Goal: Task Accomplishment & Management: Manage account settings

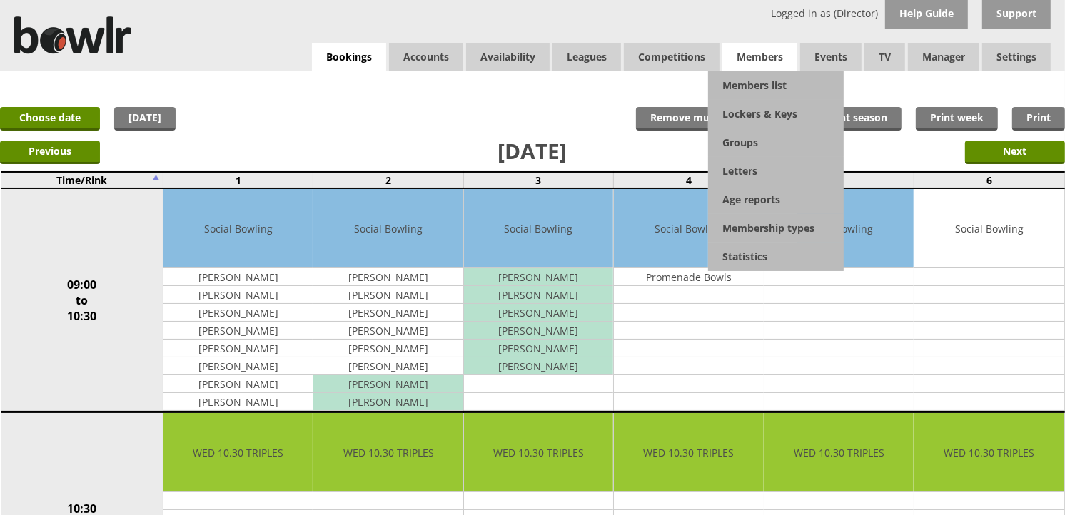
click at [753, 70] on span "Members" at bounding box center [760, 57] width 75 height 29
click at [753, 77] on link "Members list" at bounding box center [776, 85] width 136 height 29
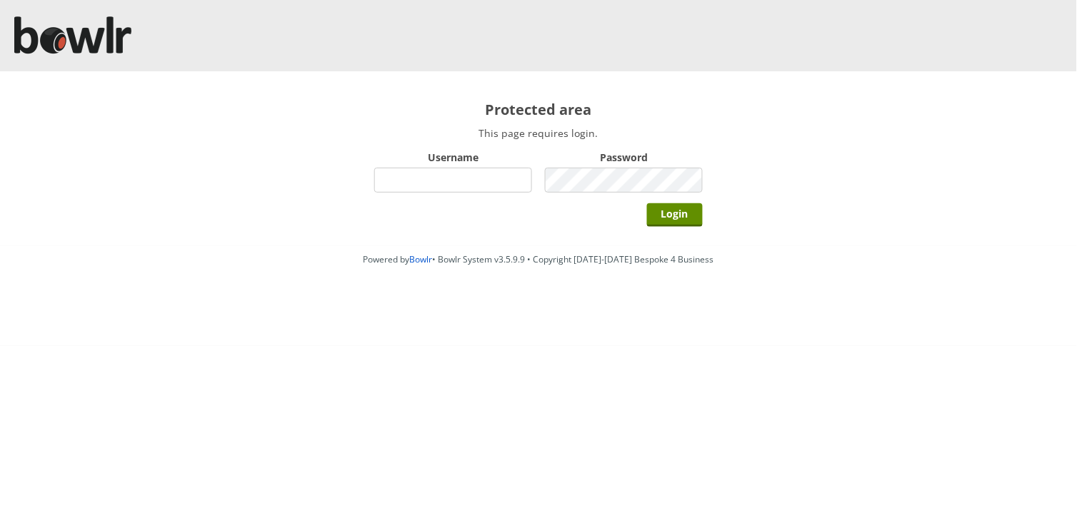
click at [515, 183] on input "Username" at bounding box center [453, 180] width 158 height 25
type input "hornseaindoorbowlsclub"
click at [647, 203] on input "Login" at bounding box center [675, 215] width 56 height 24
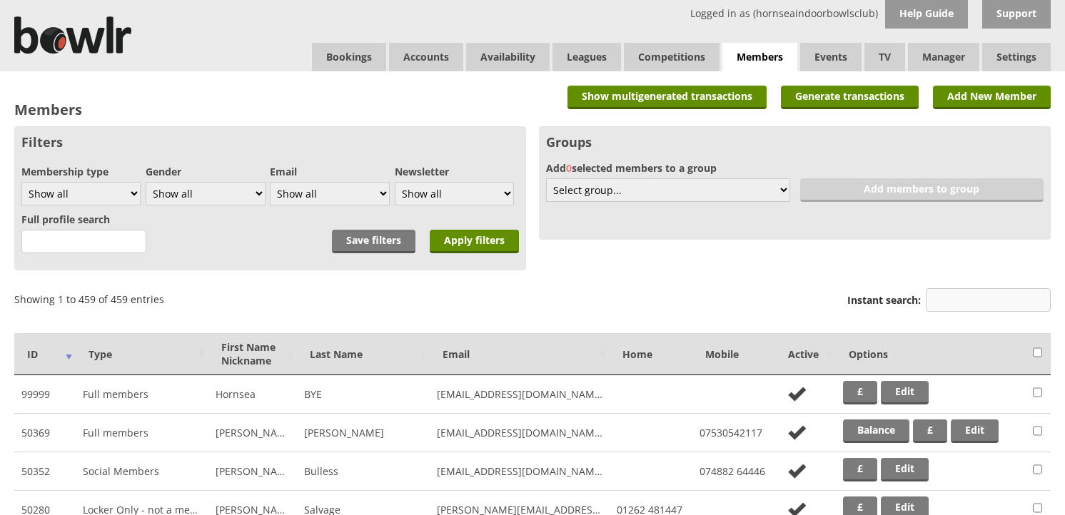
click at [946, 301] on input "Instant search:" at bounding box center [988, 300] width 125 height 24
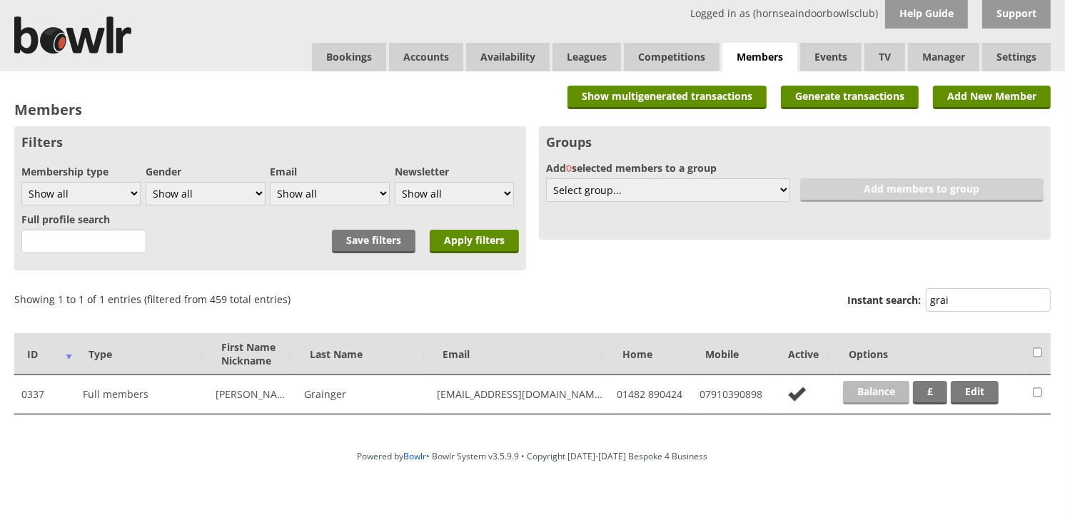
type input "grai"
click at [886, 388] on link "Balance" at bounding box center [876, 393] width 66 height 24
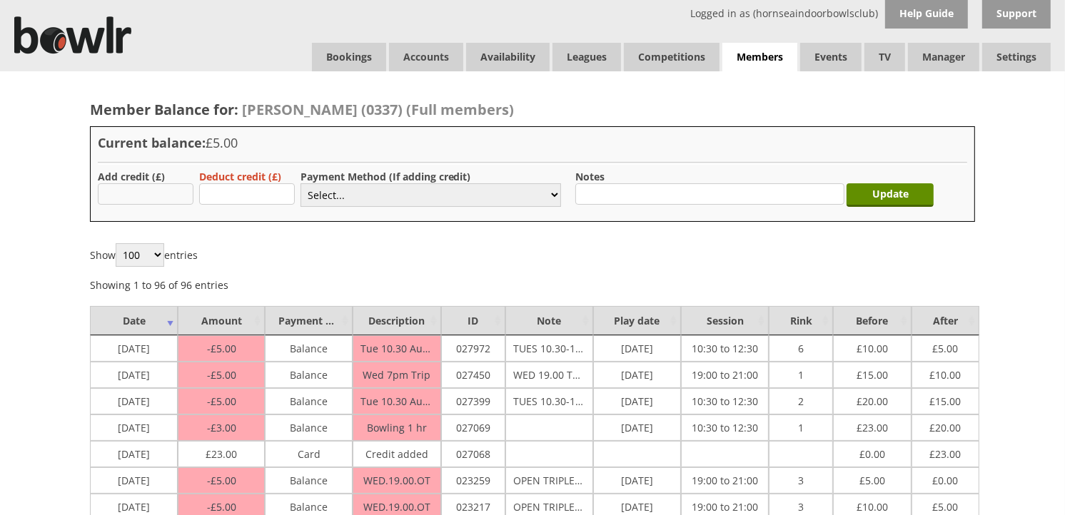
click at [134, 195] on input "text" at bounding box center [146, 193] width 96 height 21
type input "20.00"
click at [331, 195] on select "Select... Cash Card Cheque Bank Transfer Other Member Card Gift Voucher Balance" at bounding box center [431, 195] width 261 height 24
select select "1"
click at [301, 183] on select "Select... Cash Card Cheque Bank Transfer Other Member Card Gift Voucher Balance" at bounding box center [431, 195] width 261 height 24
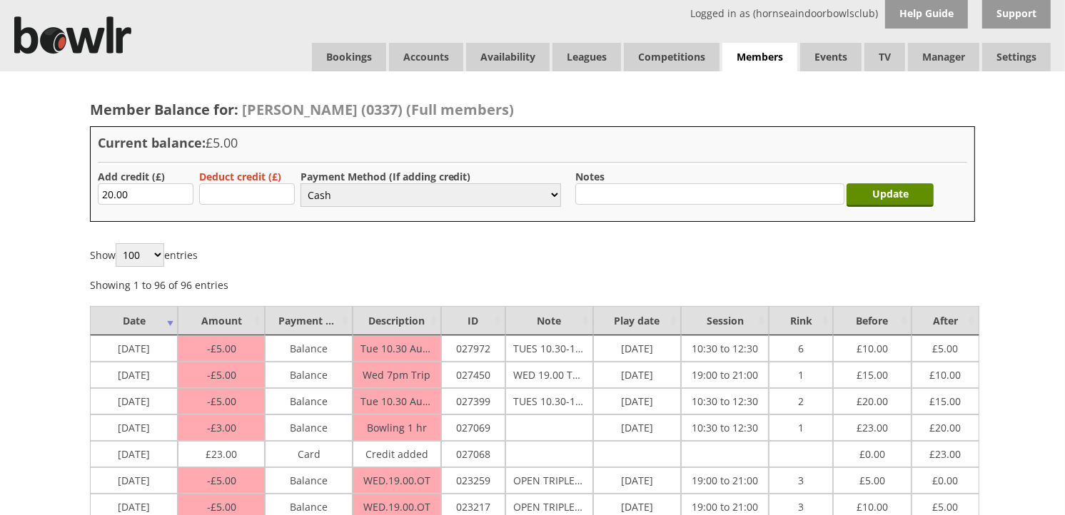
click at [874, 208] on div "Update" at bounding box center [893, 192] width 87 height 44
click at [875, 200] on input "Update" at bounding box center [890, 195] width 87 height 24
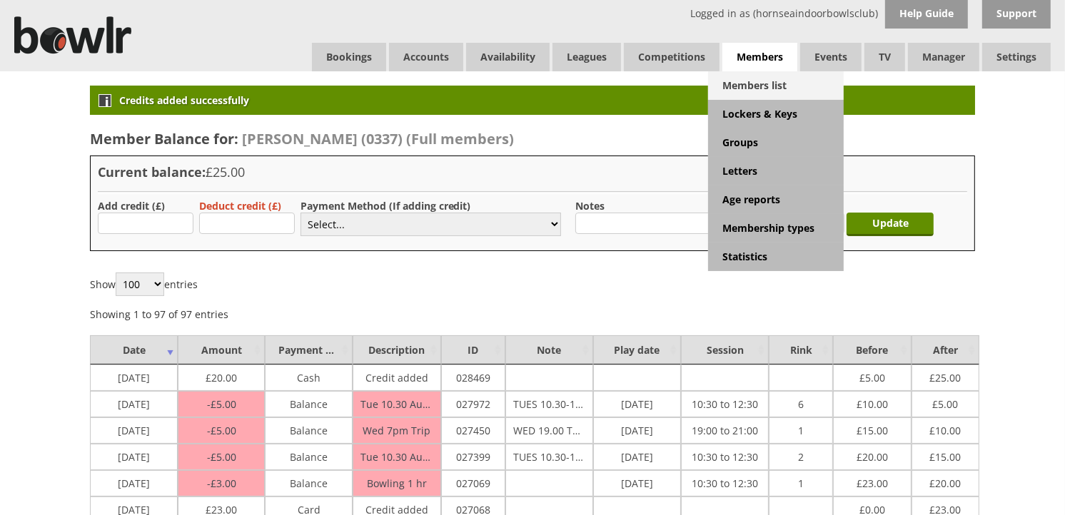
click at [757, 79] on link "Members list" at bounding box center [776, 85] width 136 height 29
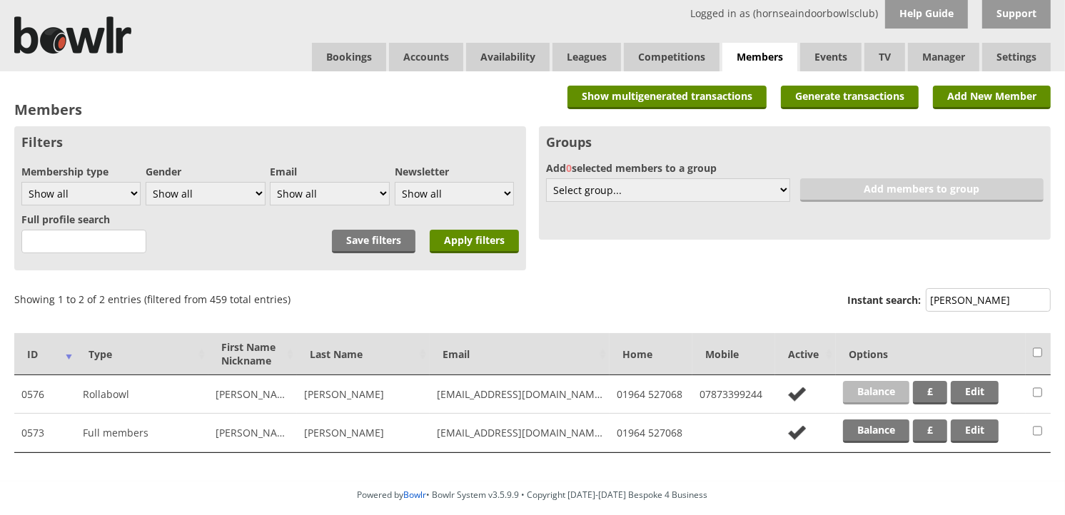
type input "dobb"
click at [882, 397] on link "Balance" at bounding box center [876, 393] width 66 height 24
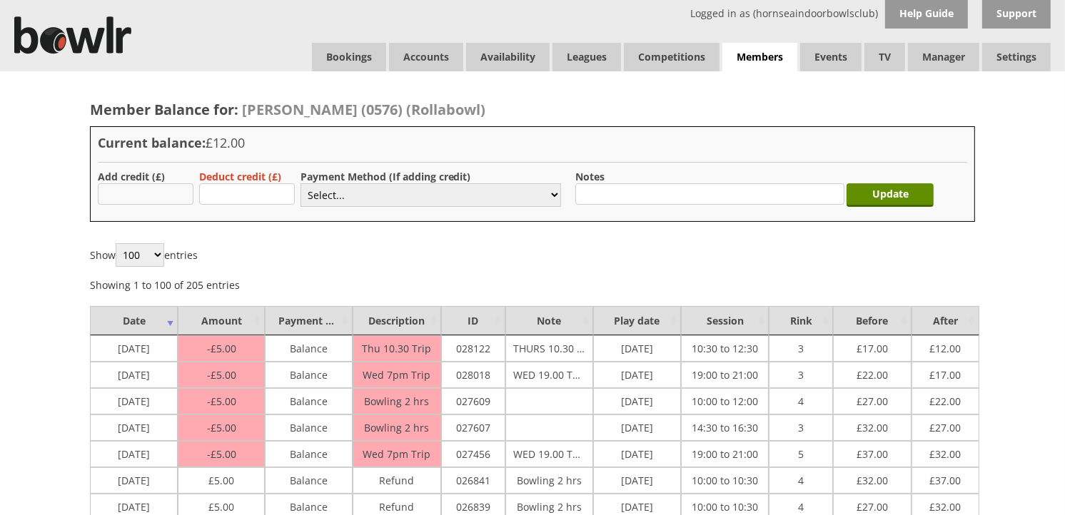
click at [183, 200] on input "text" at bounding box center [146, 193] width 96 height 21
type input "40"
click at [367, 200] on select "Select... Cash Card Cheque Bank Transfer Other Member Card Gift Voucher Balance" at bounding box center [431, 195] width 261 height 24
select select "2"
click at [301, 183] on select "Select... Cash Card Cheque Bank Transfer Other Member Card Gift Voucher Balance" at bounding box center [431, 195] width 261 height 24
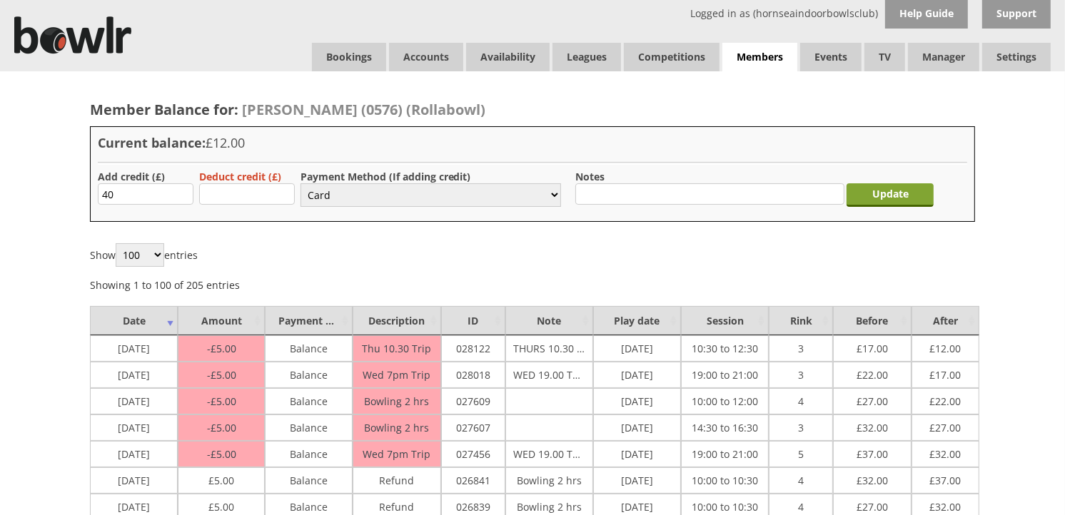
click at [882, 188] on input "Update" at bounding box center [890, 195] width 87 height 24
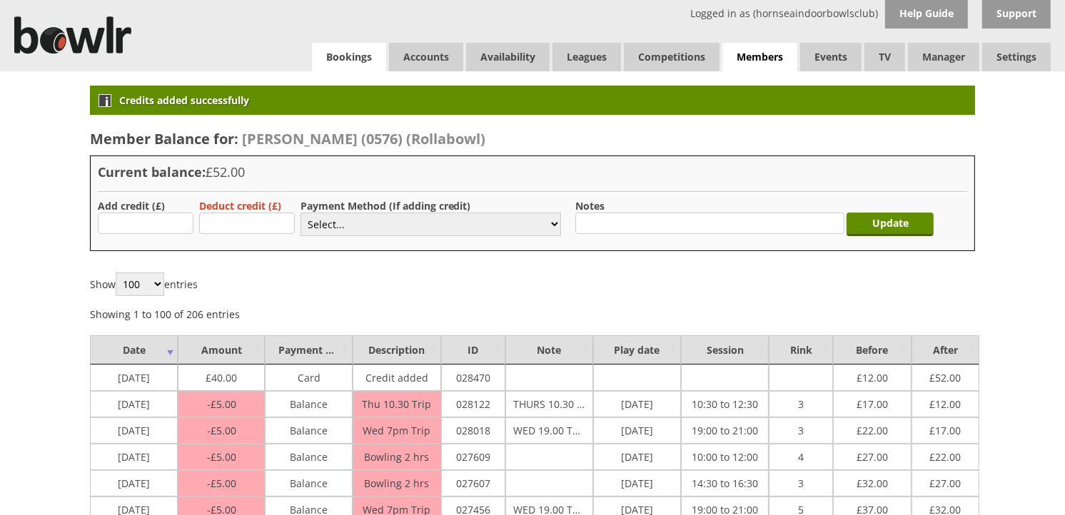
click at [351, 52] on link "Bookings" at bounding box center [349, 57] width 74 height 29
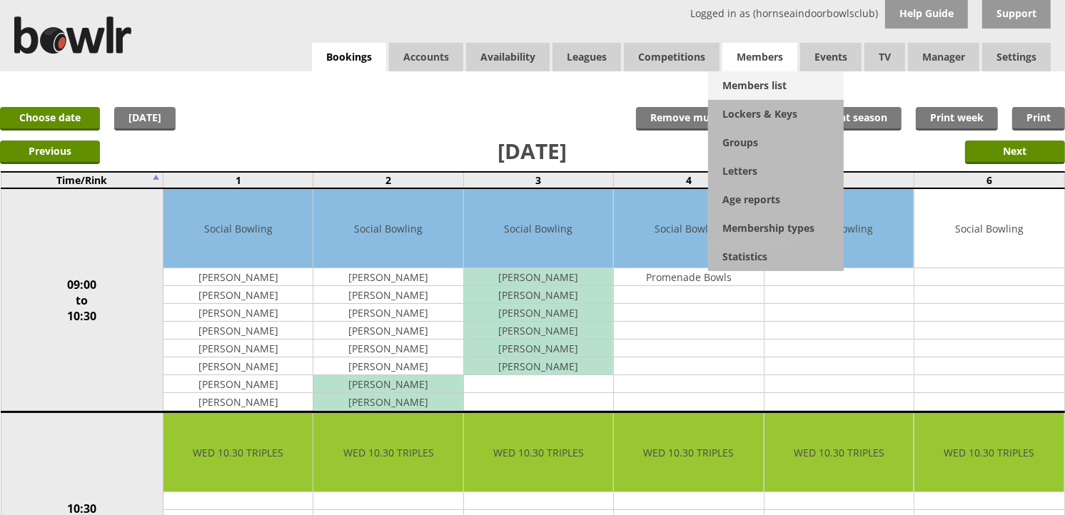
click at [743, 80] on link "Members list" at bounding box center [776, 85] width 136 height 29
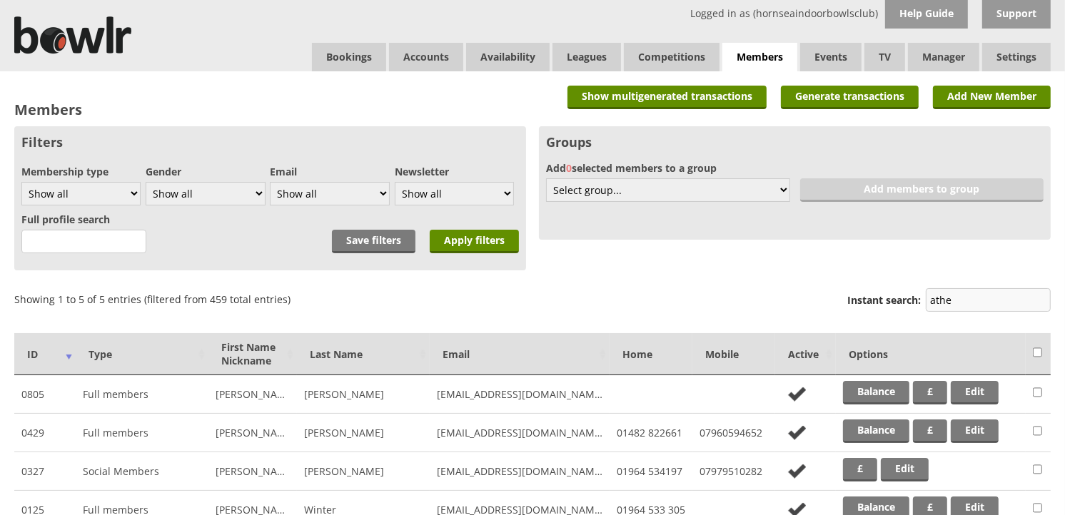
type input "ather"
